Goal: Find specific page/section: Find specific page/section

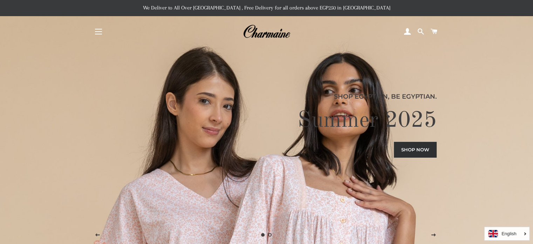
click at [98, 30] on button "Site navigation" at bounding box center [99, 32] width 18 height 18
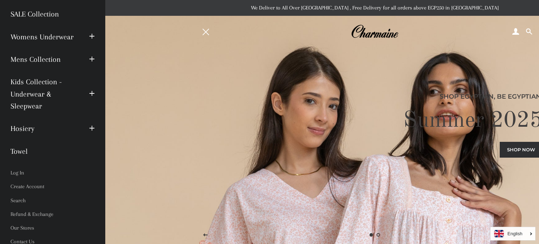
scroll to position [84, 0]
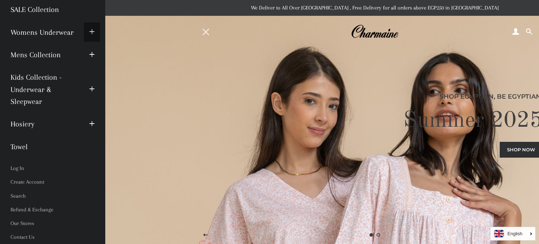
click at [84, 31] on button "Expand submenu Womens Underwear Collapse submenu Womens Underwear" at bounding box center [92, 31] width 16 height 19
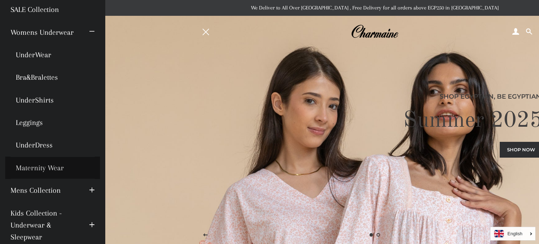
click at [36, 166] on link "Maternity Wear" at bounding box center [52, 167] width 95 height 22
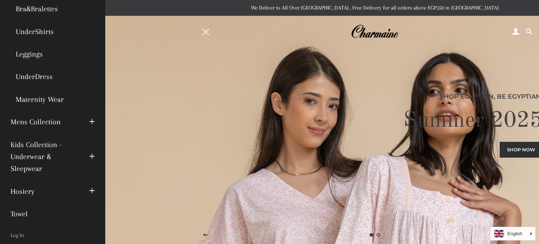
scroll to position [154, 0]
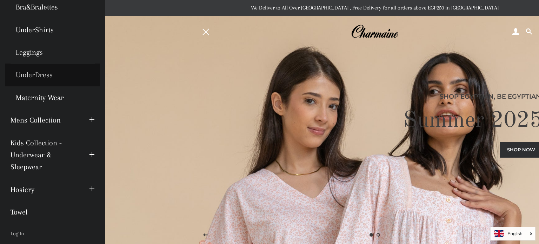
click at [49, 73] on link "UnderDress" at bounding box center [52, 74] width 95 height 22
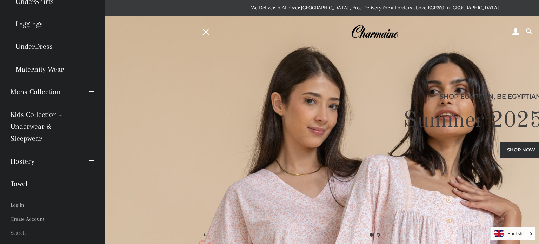
scroll to position [219, 0]
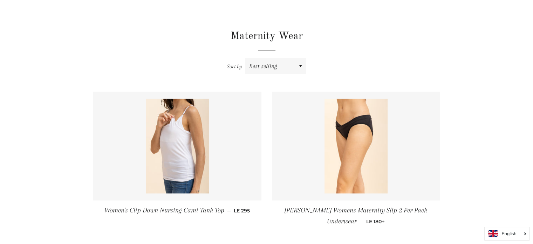
scroll to position [139, 0]
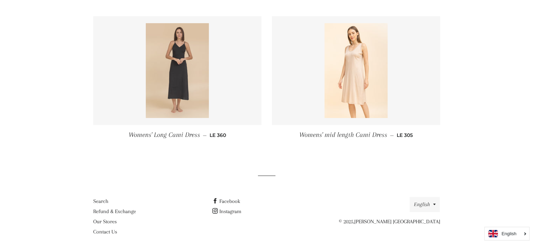
scroll to position [130, 0]
